Goal: Information Seeking & Learning: Check status

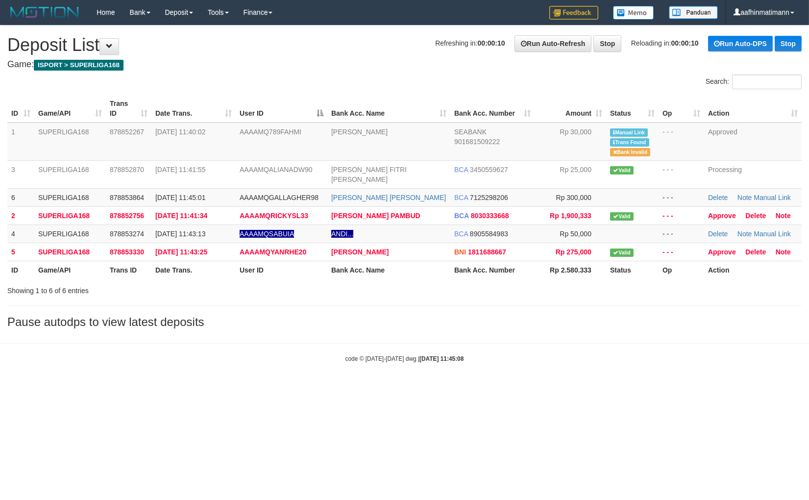
click at [288, 110] on th "User ID" at bounding box center [282, 109] width 92 height 28
click at [287, 110] on th "User ID" at bounding box center [282, 109] width 92 height 28
click at [280, 106] on th "User ID" at bounding box center [282, 109] width 92 height 28
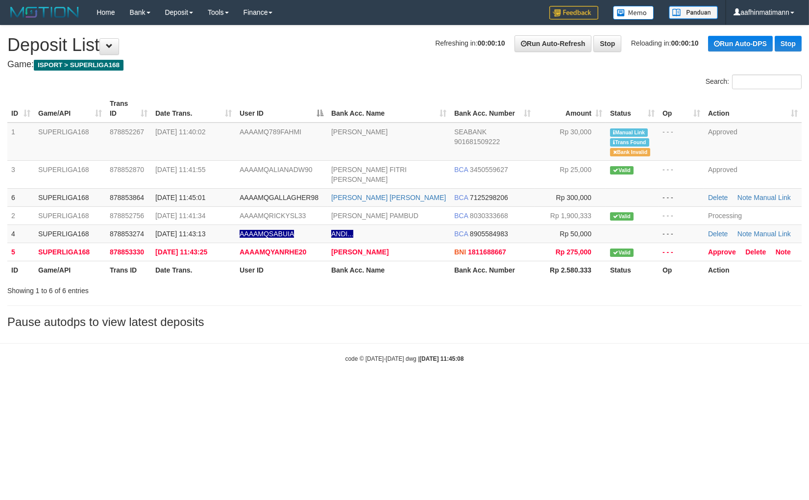
click at [274, 102] on th "User ID" at bounding box center [282, 109] width 92 height 28
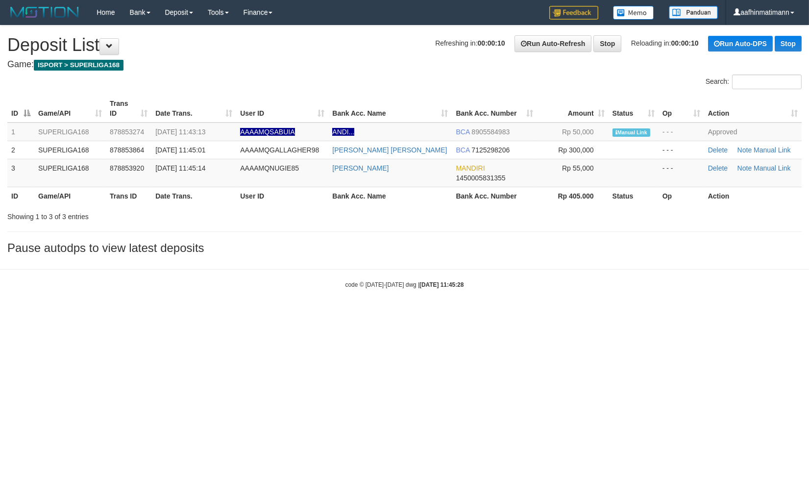
click at [278, 200] on th "User ID" at bounding box center [282, 196] width 92 height 18
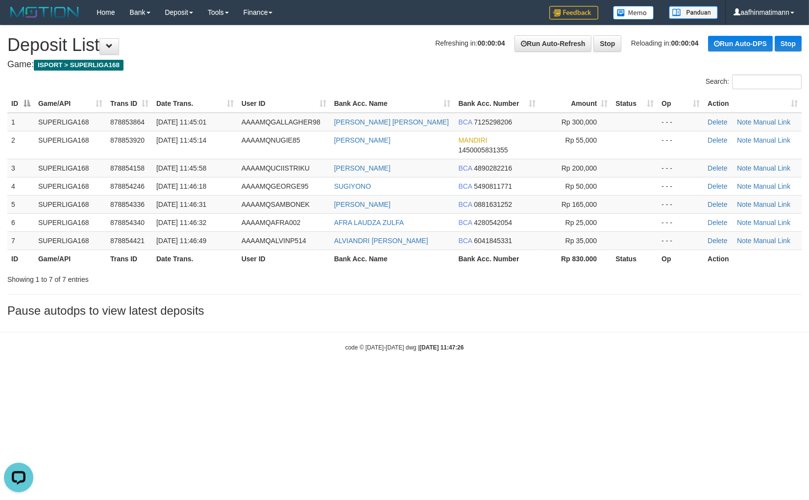
click at [317, 345] on div "code © 2012-2018 dwg | 2025/09/30 11:47:26" at bounding box center [404, 347] width 809 height 10
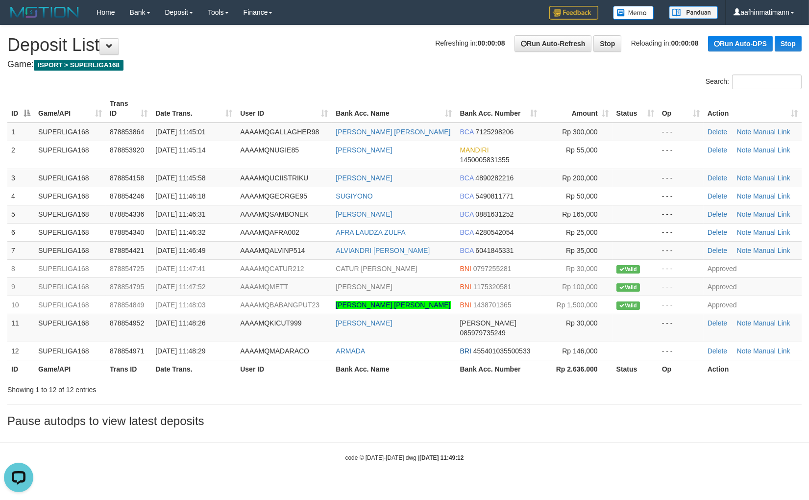
drag, startPoint x: 354, startPoint y: 76, endPoint x: 353, endPoint y: 72, distance: 5.0
click at [353, 72] on div "**********" at bounding box center [404, 228] width 809 height 407
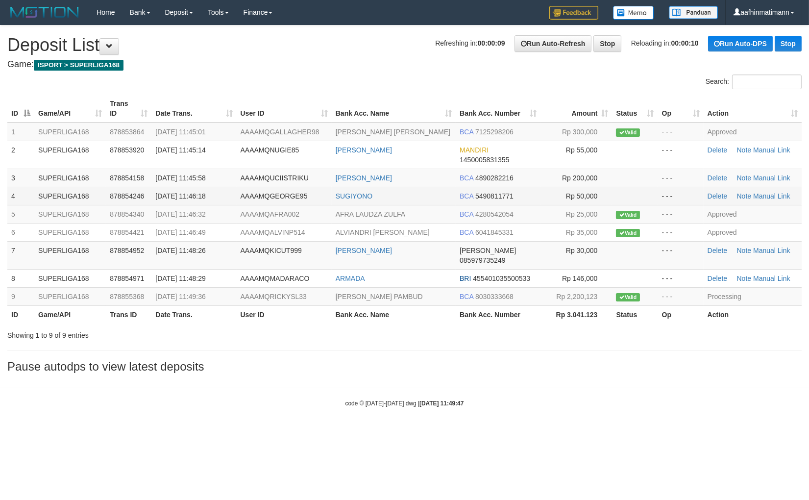
click at [329, 187] on td "AAAAMQGEORGE95" at bounding box center [284, 196] width 95 height 18
drag, startPoint x: 325, startPoint y: 189, endPoint x: 288, endPoint y: 196, distance: 38.0
click at [325, 189] on td "AAAAMQGEORGE95" at bounding box center [284, 196] width 95 height 18
click at [287, 198] on span "AAAAMQGEORGE95" at bounding box center [274, 196] width 67 height 8
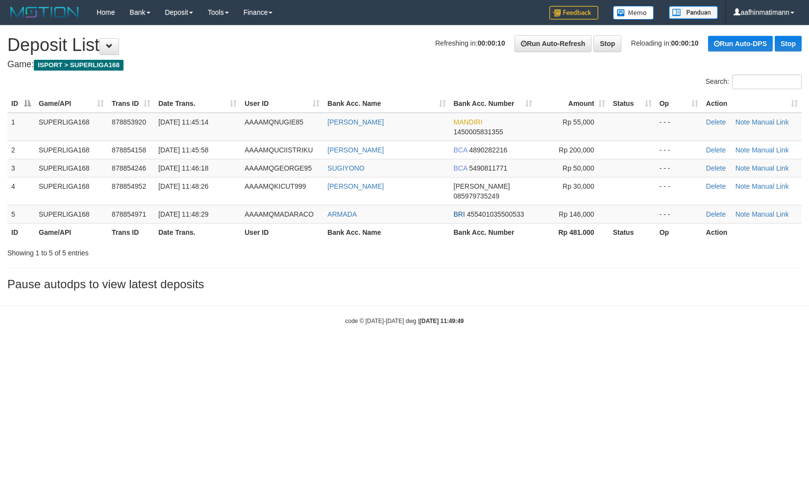
click at [263, 210] on span "AAAAMQMADARACO" at bounding box center [279, 214] width 69 height 8
click at [260, 210] on span "AAAAMQMADARACO" at bounding box center [279, 214] width 69 height 8
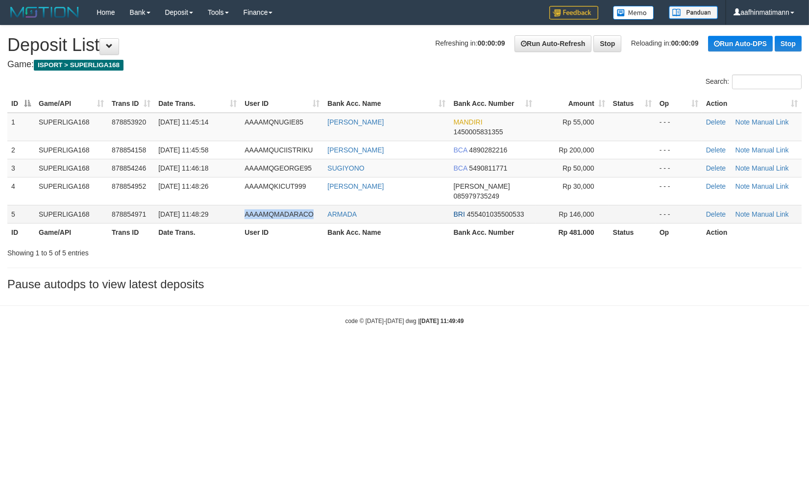
click at [260, 210] on span "AAAAMQMADARACO" at bounding box center [279, 214] width 69 height 8
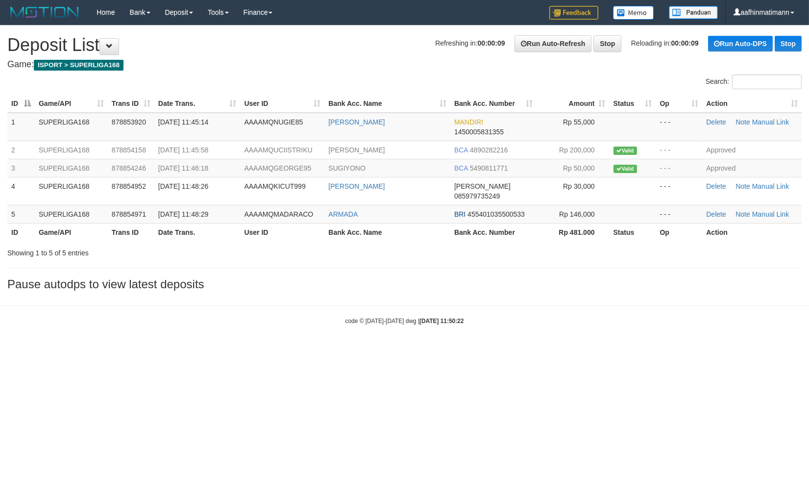
click at [331, 337] on body "Toggle navigation Home Bank Account List Load By Website Group [ISPORT] SUPERLI…" at bounding box center [404, 175] width 809 height 350
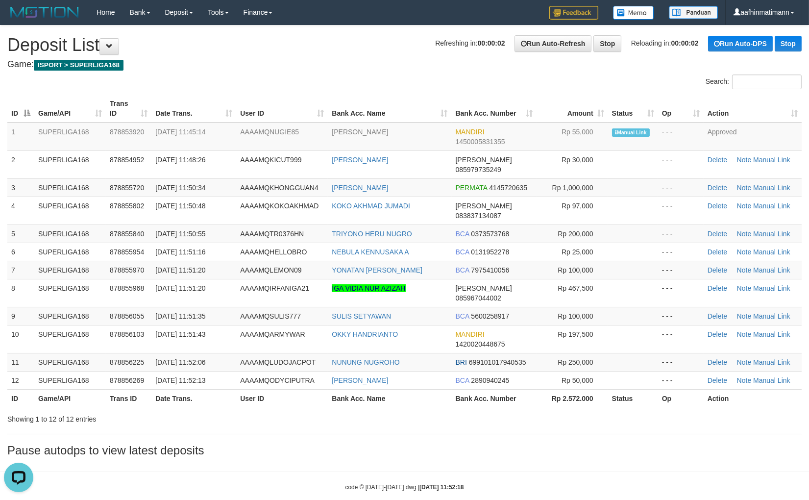
click at [301, 72] on div "**********" at bounding box center [404, 243] width 809 height 436
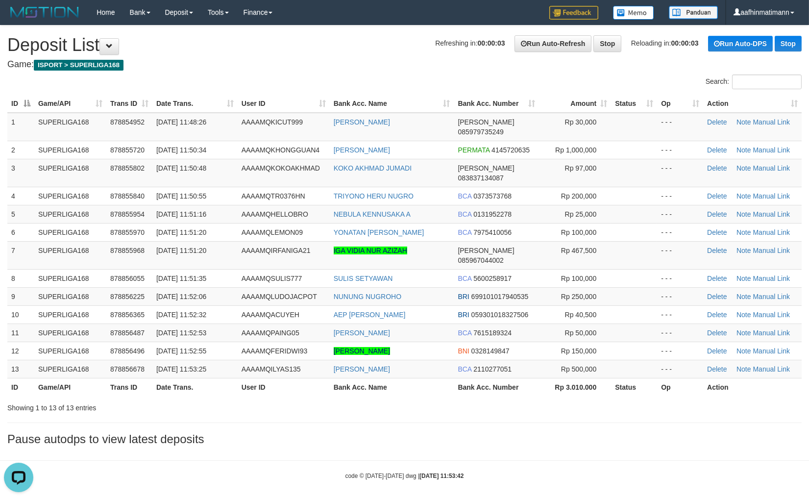
click at [292, 37] on h1 "Refreshing in: 00:00:03 Run Auto-Refresh Stop Reloading in: 00:00:03 Run Auto-D…" at bounding box center [404, 45] width 795 height 20
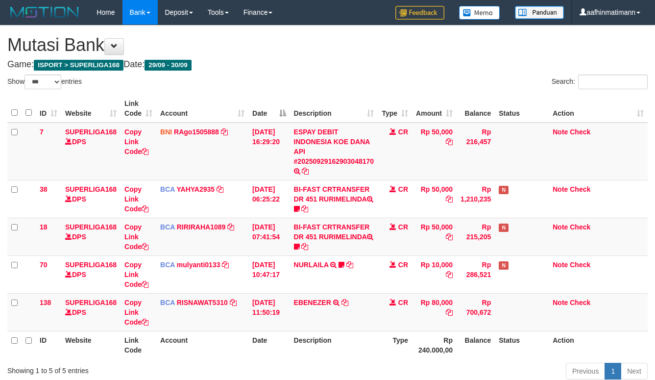
select select "***"
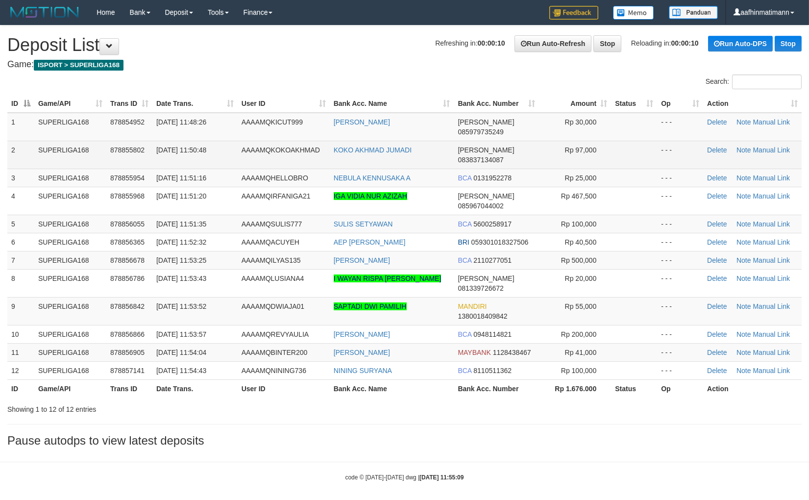
drag, startPoint x: 0, startPoint y: 0, endPoint x: 192, endPoint y: 136, distance: 235.6
click at [194, 141] on td "[DATE] 11:50:48" at bounding box center [194, 155] width 85 height 28
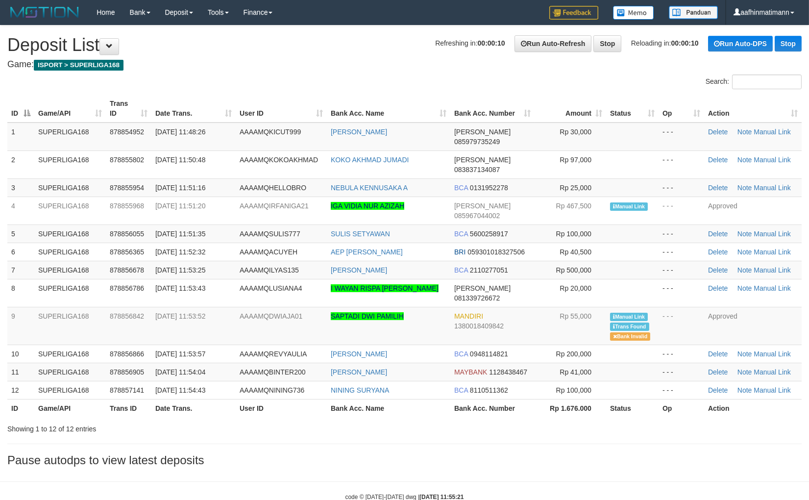
drag, startPoint x: 309, startPoint y: 67, endPoint x: 310, endPoint y: 75, distance: 7.9
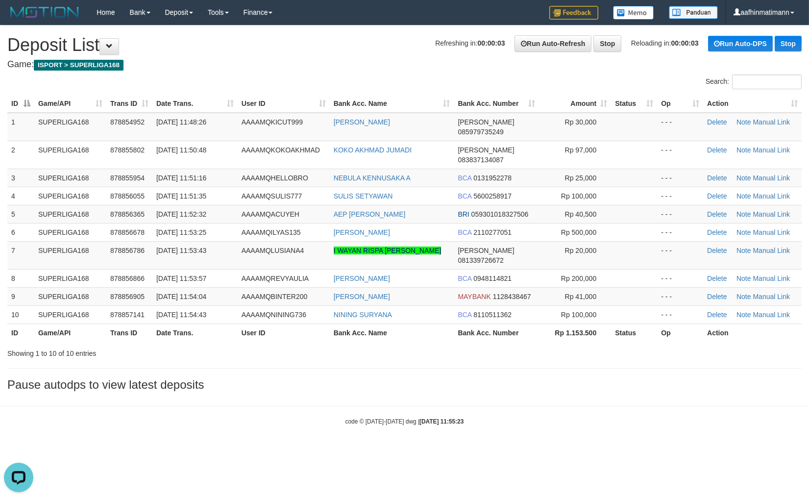
click at [339, 40] on h1 "Refreshing in: 00:00:03 Run Auto-Refresh Stop Reloading in: 00:00:03 Run Auto-D…" at bounding box center [404, 45] width 795 height 20
click at [317, 45] on h1 "Refreshing in: 00:00:03 Run Auto-Refresh Stop Reloading in: 00:00:03 Run Auto-D…" at bounding box center [404, 45] width 795 height 20
click at [317, 45] on h1 "Refreshing in: 00:00:02 Run Auto-Refresh Stop Reloading in: 00:00:02 Run Auto-D…" at bounding box center [404, 45] width 795 height 20
click at [316, 45] on h1 "Refreshing in: 00:00:02 Run Auto-Refresh Stop Reloading in: 00:00:02 Run Auto-D…" at bounding box center [404, 45] width 795 height 20
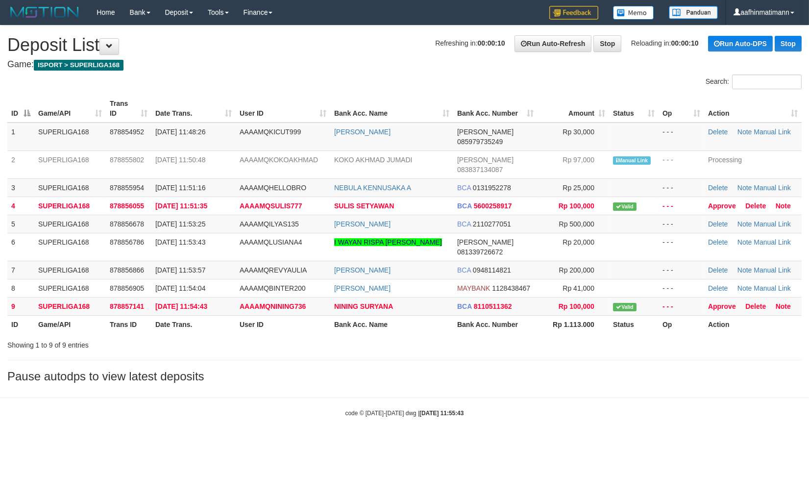
click at [1, 302] on div "ID Game/API Trans ID Date Trans. User ID Bank Acc. Name Bank Acc. Number Amount…" at bounding box center [404, 214] width 809 height 245
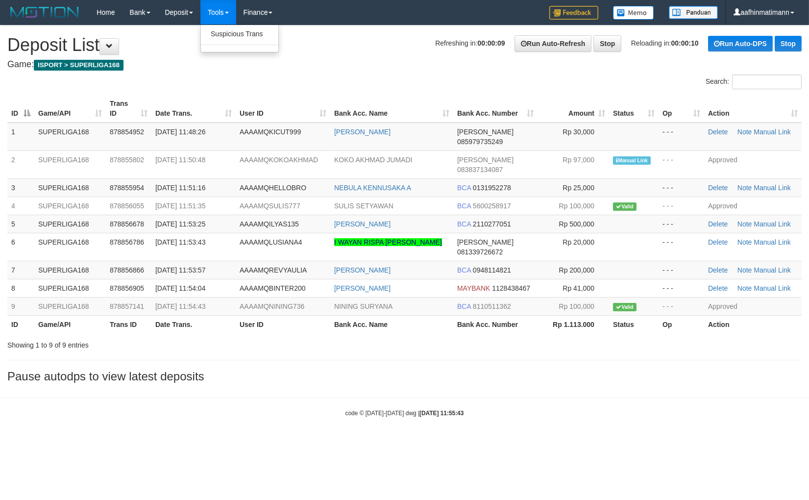
drag, startPoint x: 238, startPoint y: 7, endPoint x: 201, endPoint y: 63, distance: 66.2
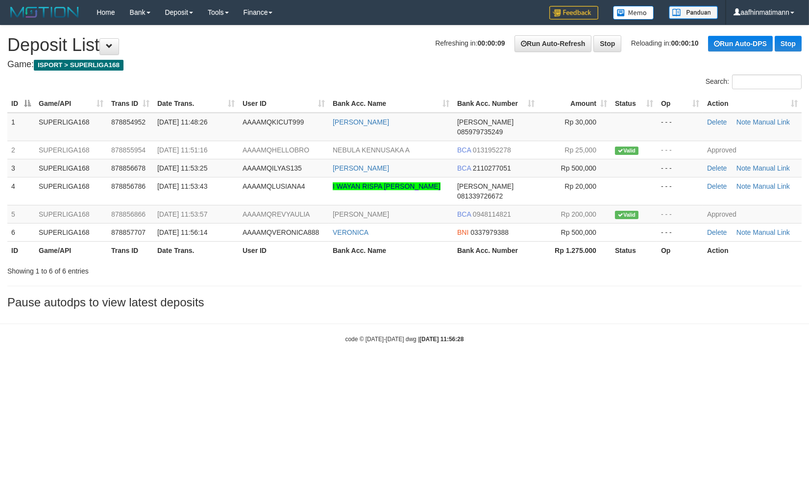
drag, startPoint x: 355, startPoint y: 17, endPoint x: 354, endPoint y: 22, distance: 4.9
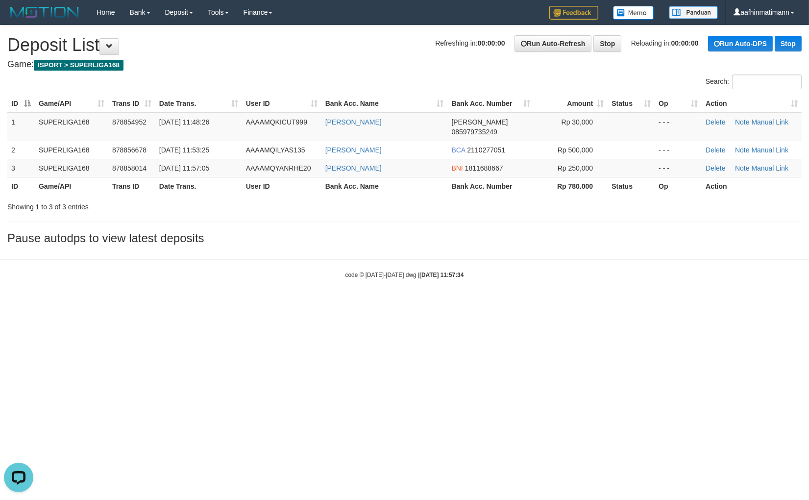
click at [167, 304] on html "Toggle navigation Home Bank Account List Load By Website Group [ISPORT] SUPERLI…" at bounding box center [404, 152] width 809 height 304
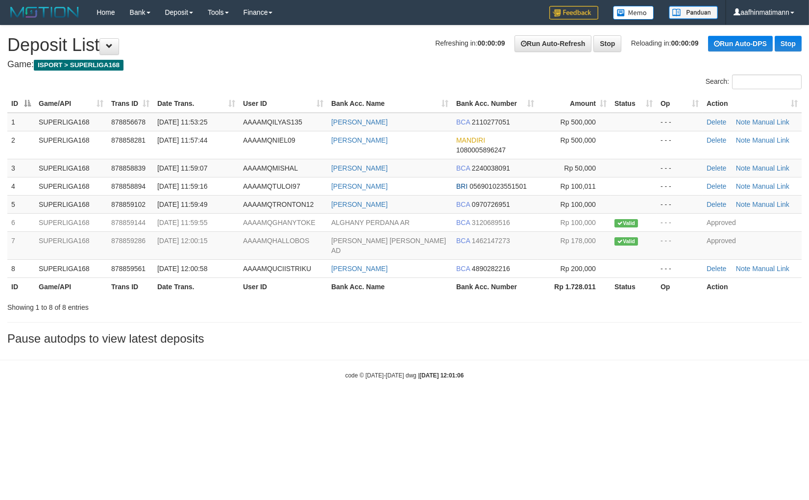
click at [510, 332] on h3 "Pause autodps to view latest deposits" at bounding box center [404, 338] width 795 height 13
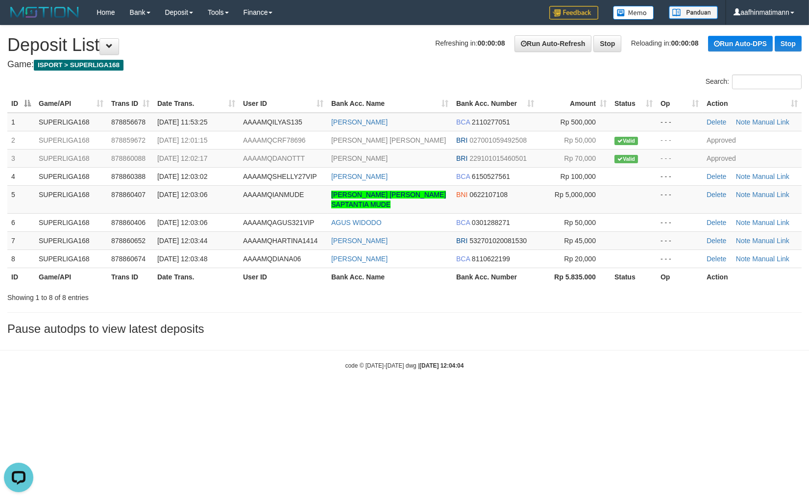
drag, startPoint x: 469, startPoint y: 72, endPoint x: 462, endPoint y: 71, distance: 6.9
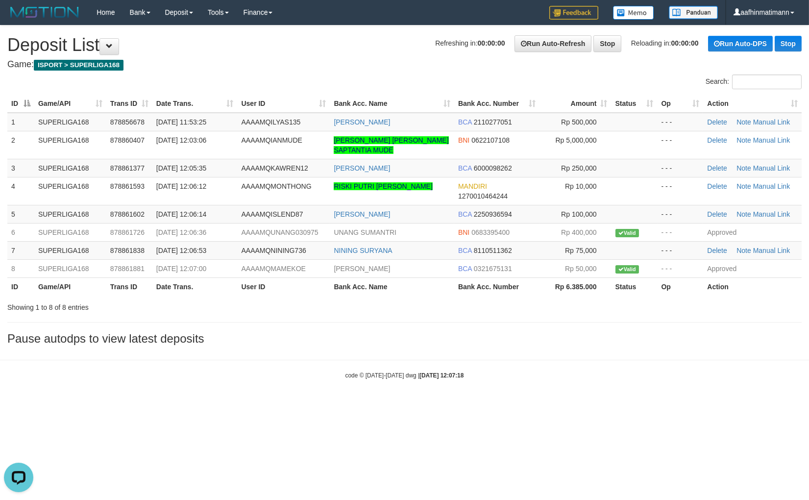
click at [418, 363] on body "Toggle navigation Home Bank Account List Load By Website Group [ISPORT] SUPERLI…" at bounding box center [404, 202] width 809 height 404
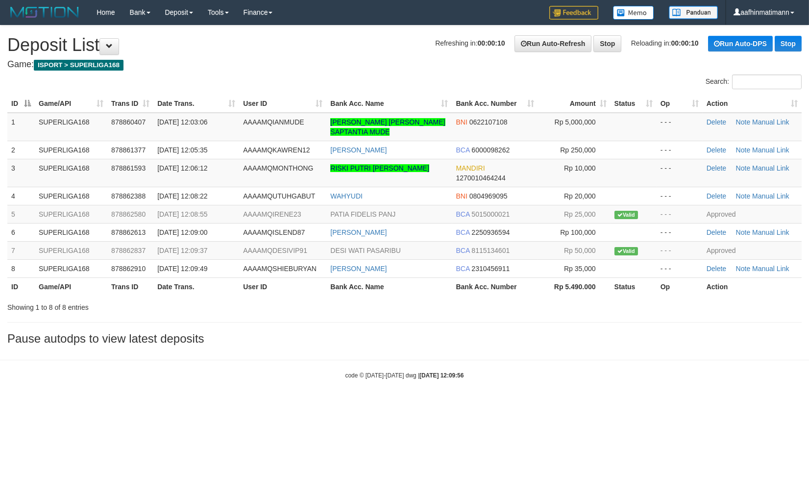
click at [423, 346] on div "**********" at bounding box center [404, 187] width 809 height 325
click at [424, 346] on div "**********" at bounding box center [404, 187] width 809 height 325
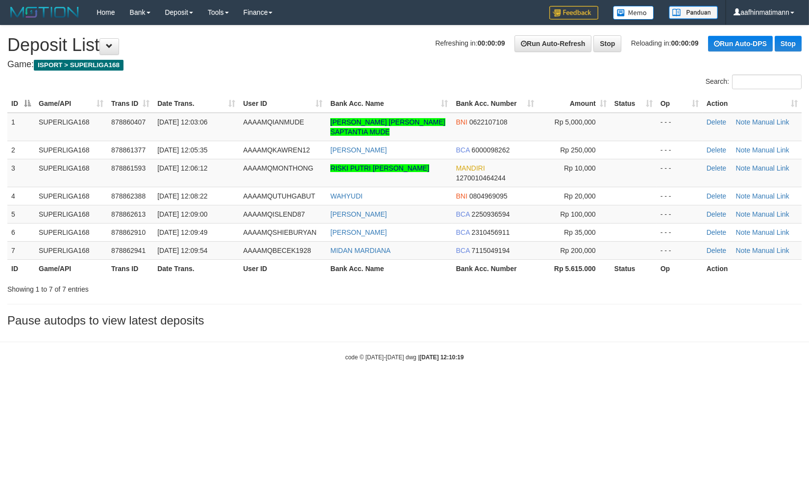
click at [417, 335] on body "Toggle navigation Home Bank Account List Load By Website Group [ISPORT] SUPERLI…" at bounding box center [404, 193] width 809 height 386
click at [442, 302] on div "**********" at bounding box center [404, 178] width 809 height 306
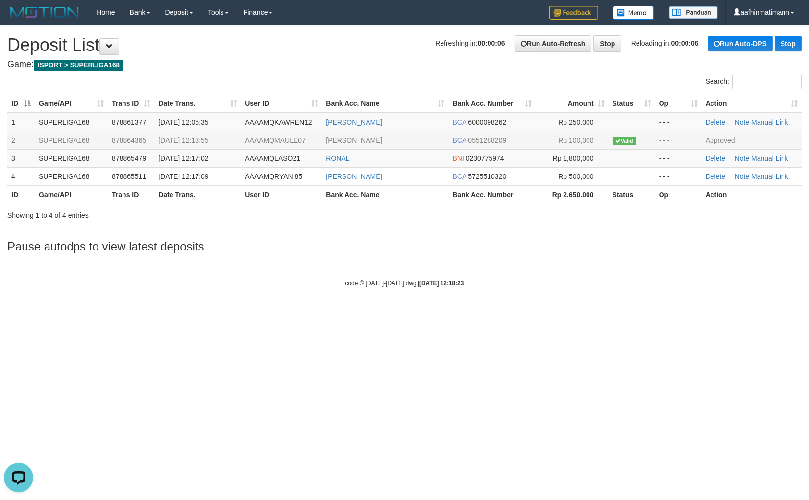
click at [428, 144] on td "[PERSON_NAME]" at bounding box center [385, 140] width 126 height 18
